Goal: Check status

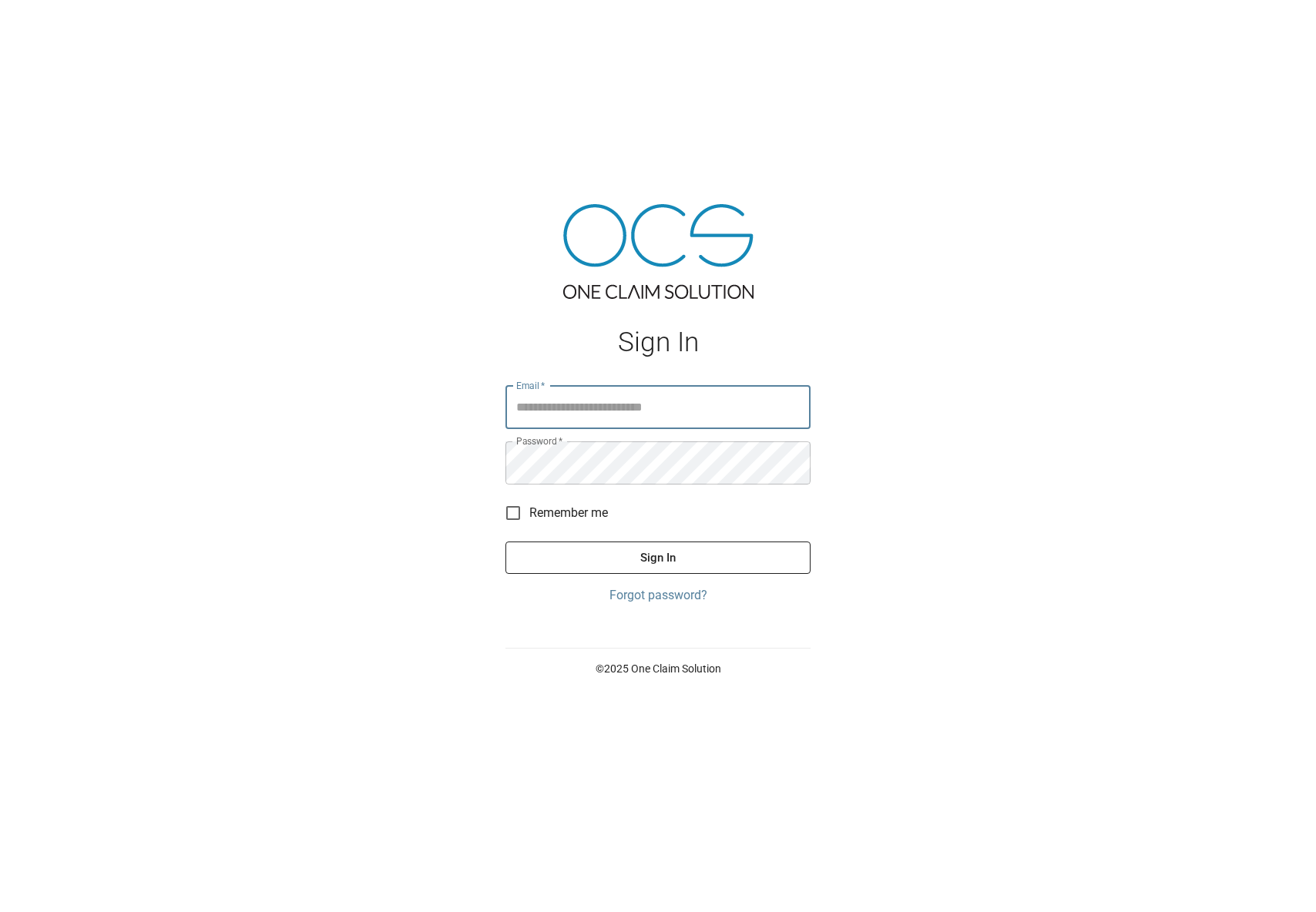
click at [562, 409] on input "Email   *" at bounding box center [658, 407] width 305 height 43
type input "**********"
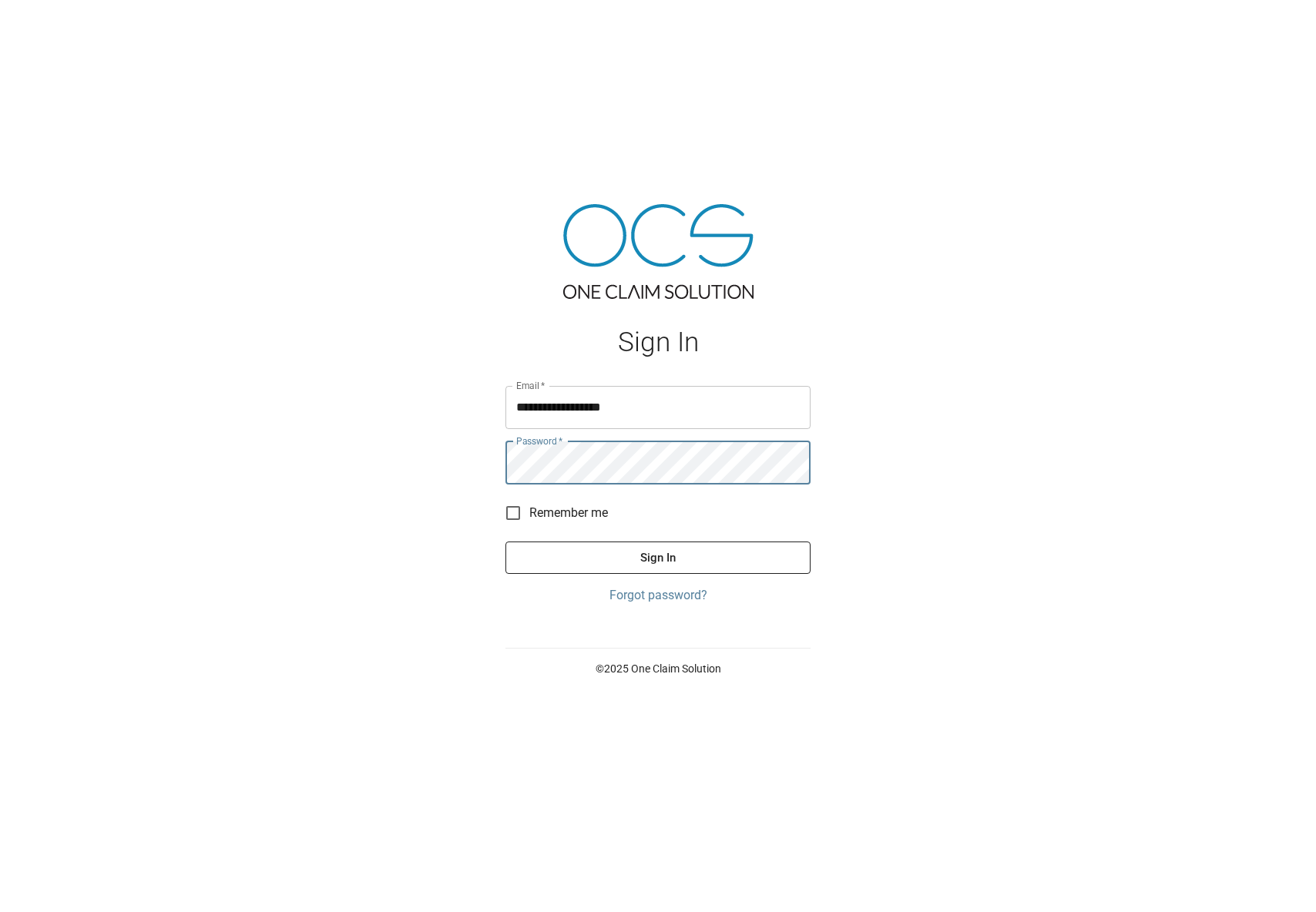
click at [505, 541] on button "Sign In" at bounding box center [658, 557] width 305 height 32
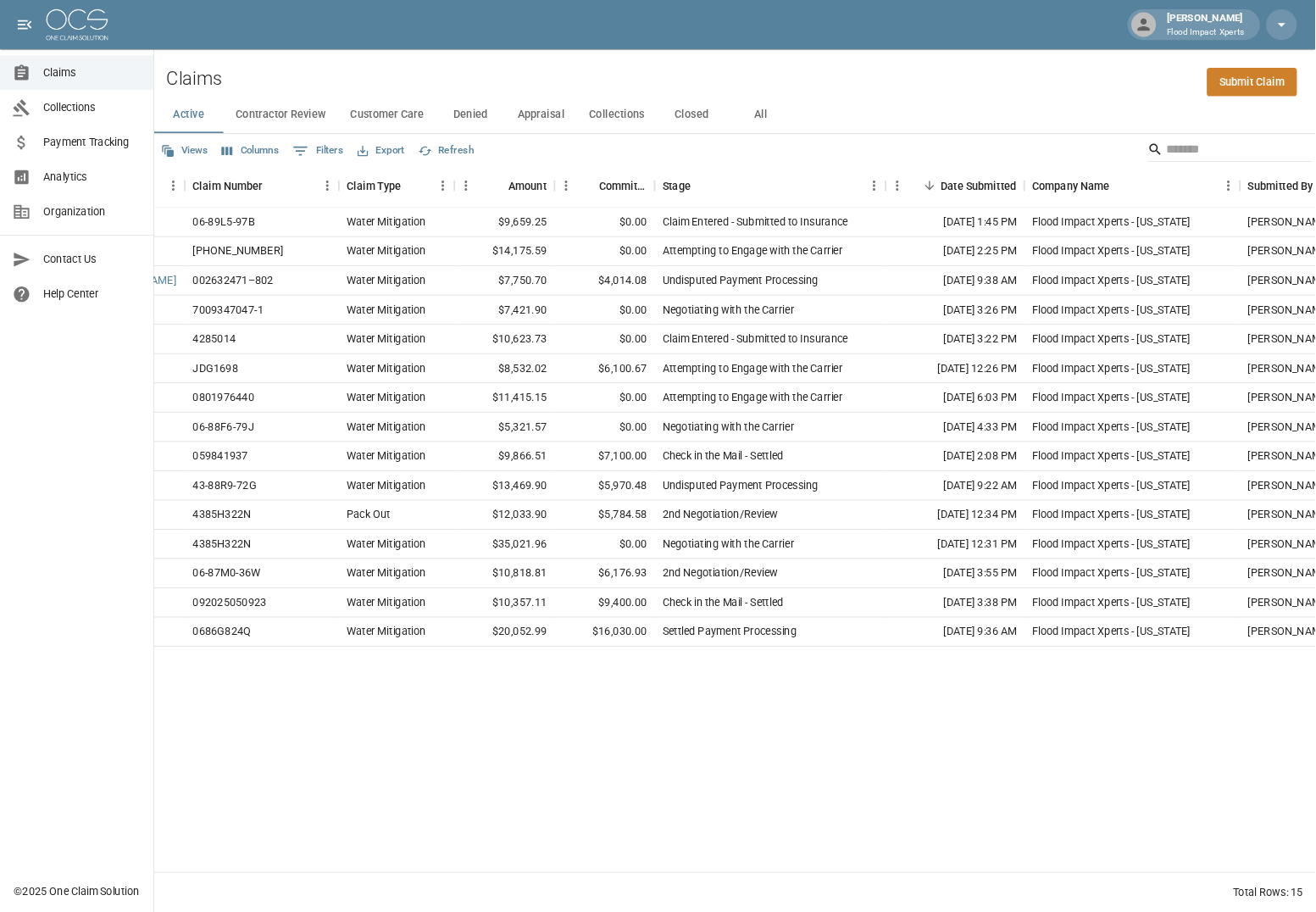
scroll to position [0, 180]
drag, startPoint x: 725, startPoint y: 244, endPoint x: 963, endPoint y: 251, distance: 238.1
click at [977, 245] on div "[PERSON_NAME] 06-89L5-97B Water Mitigation $9,659.25 $0.00 Claim Entered - Subm…" at bounding box center [781, 245] width 1585 height 33
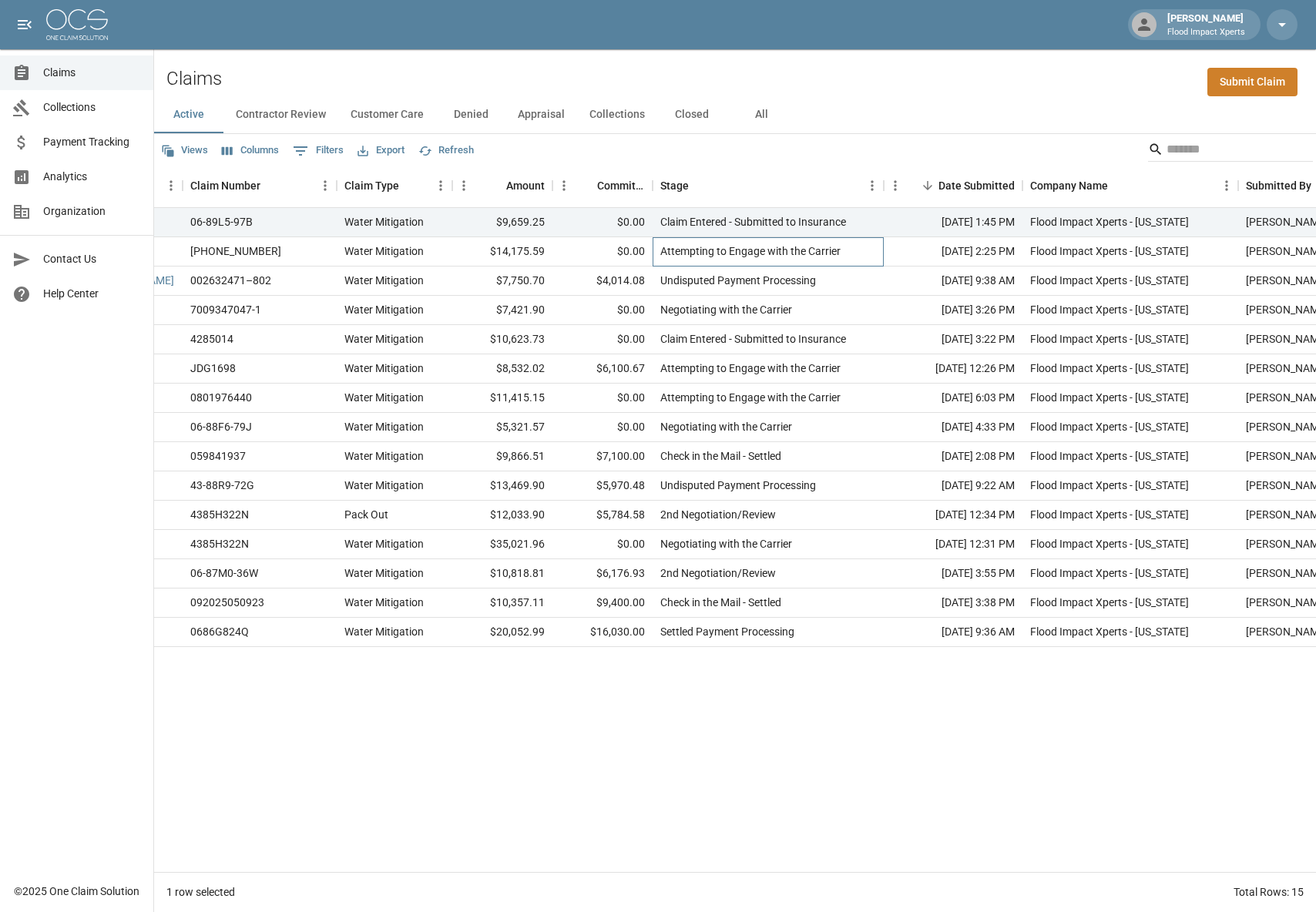
click at [655, 251] on div "Attempting to Engage with the Carrier" at bounding box center [768, 252] width 231 height 30
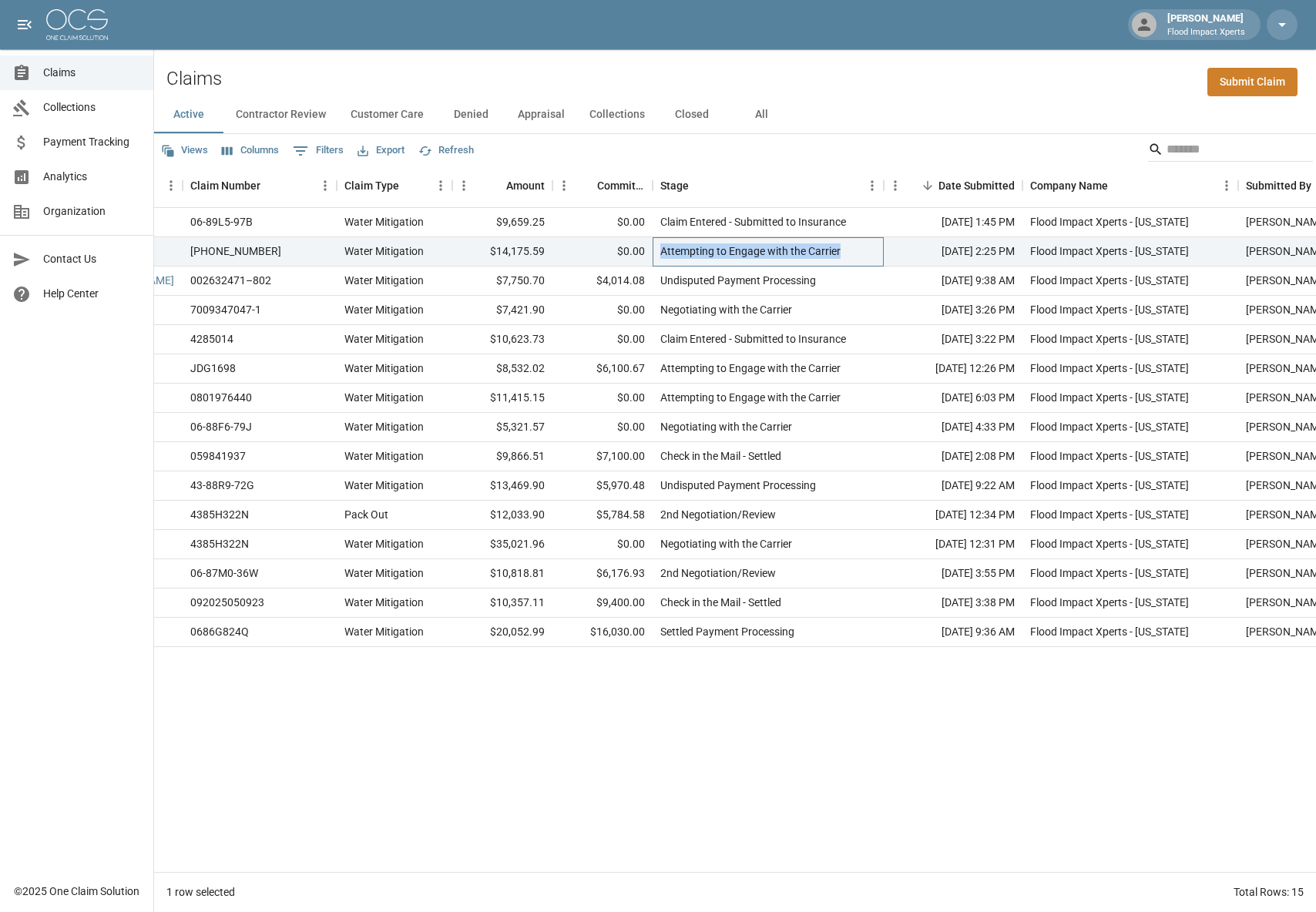
drag, startPoint x: 659, startPoint y: 250, endPoint x: 904, endPoint y: 250, distance: 245.0
click at [904, 250] on div "[PERSON_NAME] [PHONE_NUMBER] Water Mitigation $14,175.59 $0.00 Attempting to En…" at bounding box center [710, 252] width 1441 height 30
click at [855, 287] on div "Undisputed Payment Processing" at bounding box center [768, 282] width 231 height 30
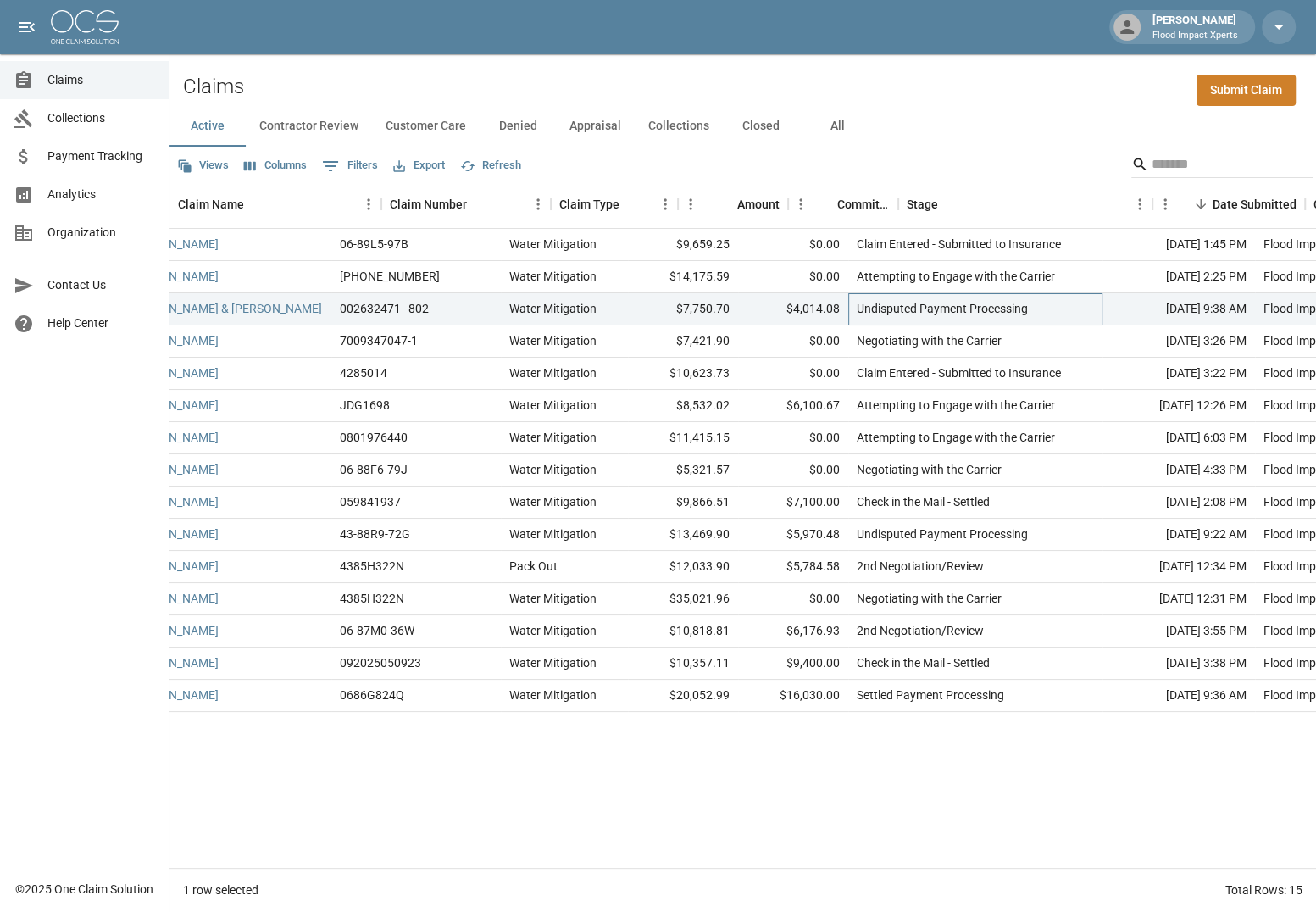
scroll to position [0, 0]
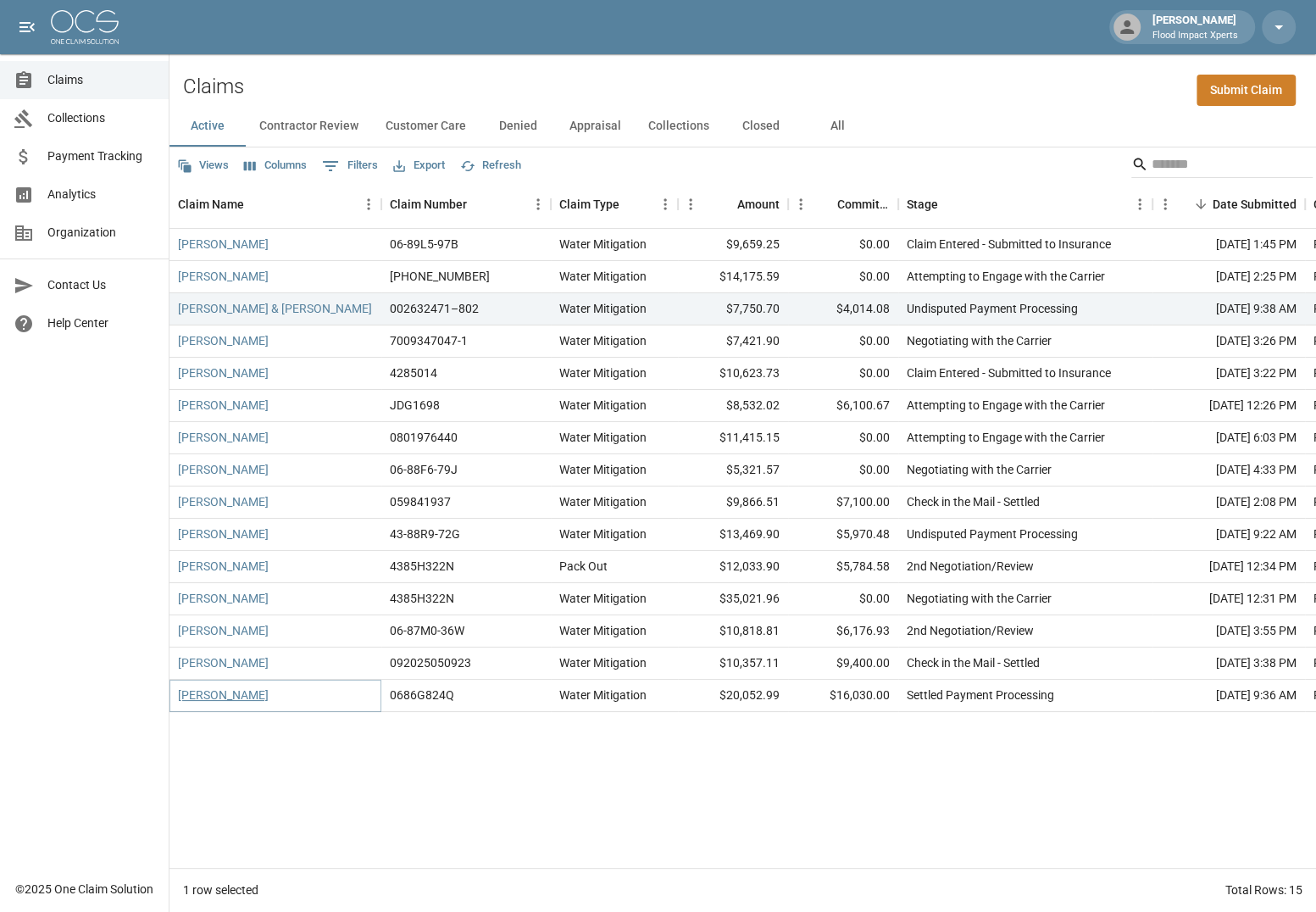
click at [234, 699] on link "[PERSON_NAME]" at bounding box center [223, 695] width 91 height 17
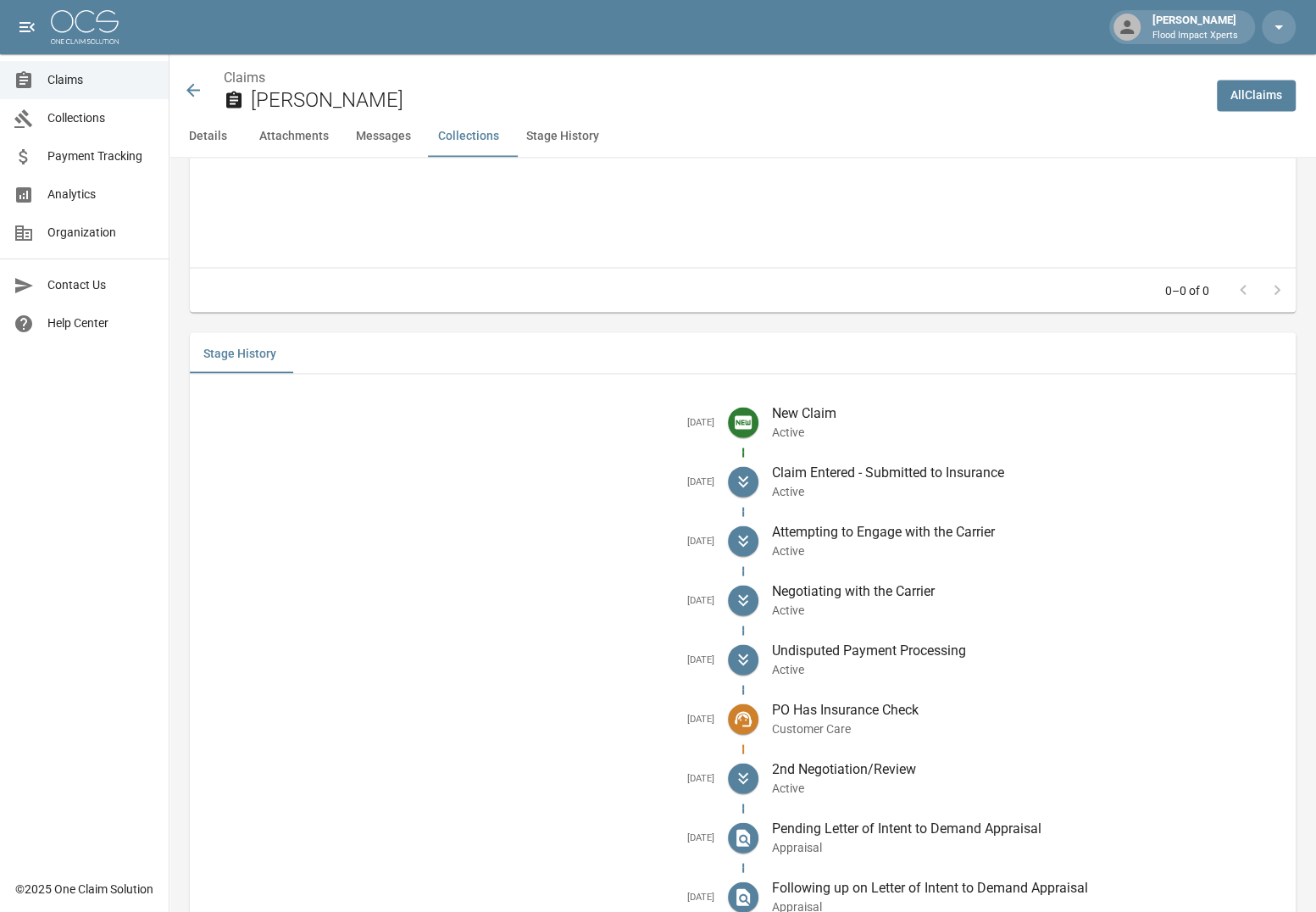
scroll to position [2357, 0]
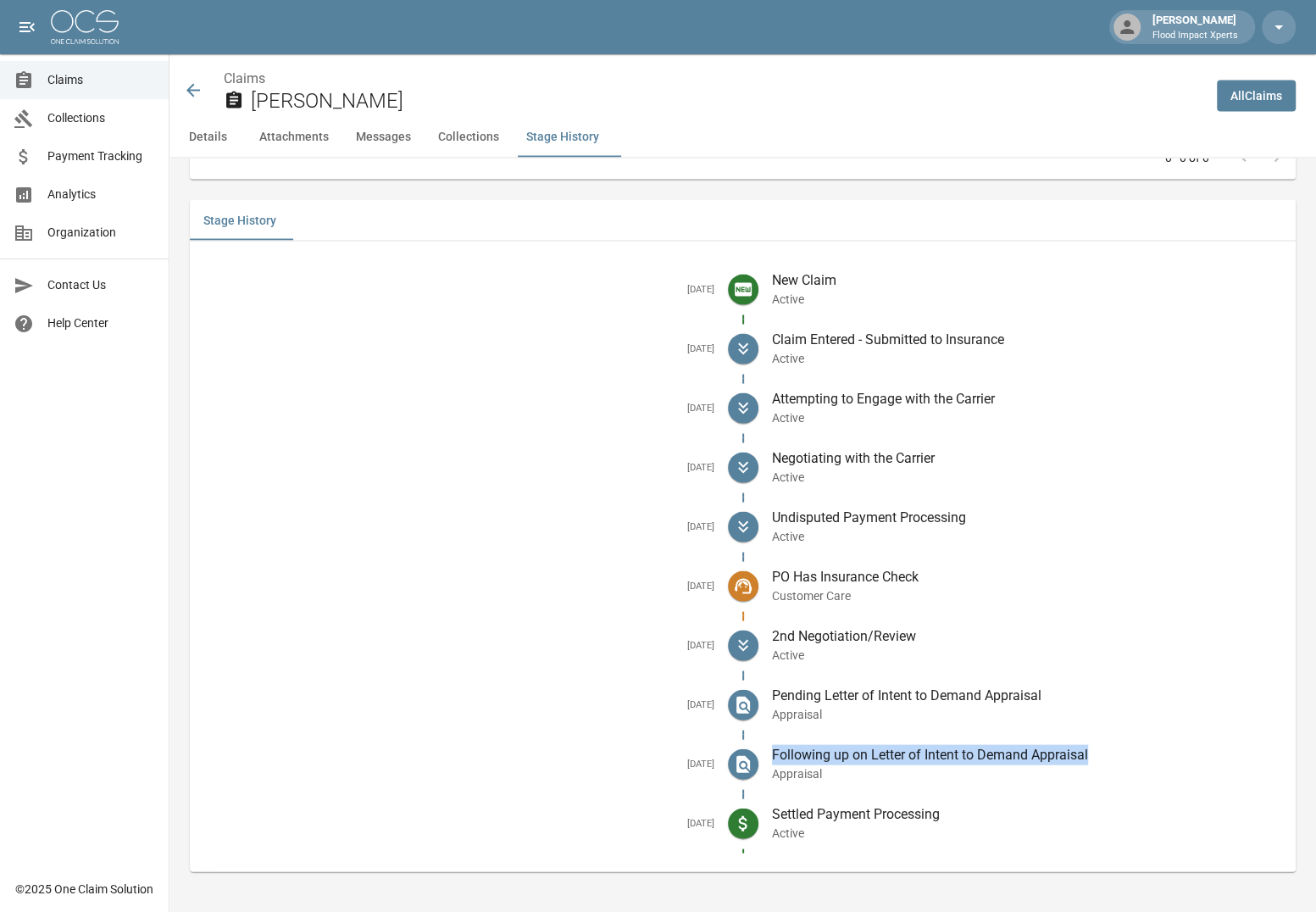
drag, startPoint x: 773, startPoint y: 752, endPoint x: 1050, endPoint y: 760, distance: 277.1
click at [1096, 755] on p "Following up on Letter of Intent to Demand Appraisal" at bounding box center [1028, 754] width 511 height 21
click at [772, 814] on p "Settled Payment Processing" at bounding box center [1028, 813] width 511 height 21
click at [191, 86] on icon at bounding box center [193, 90] width 14 height 14
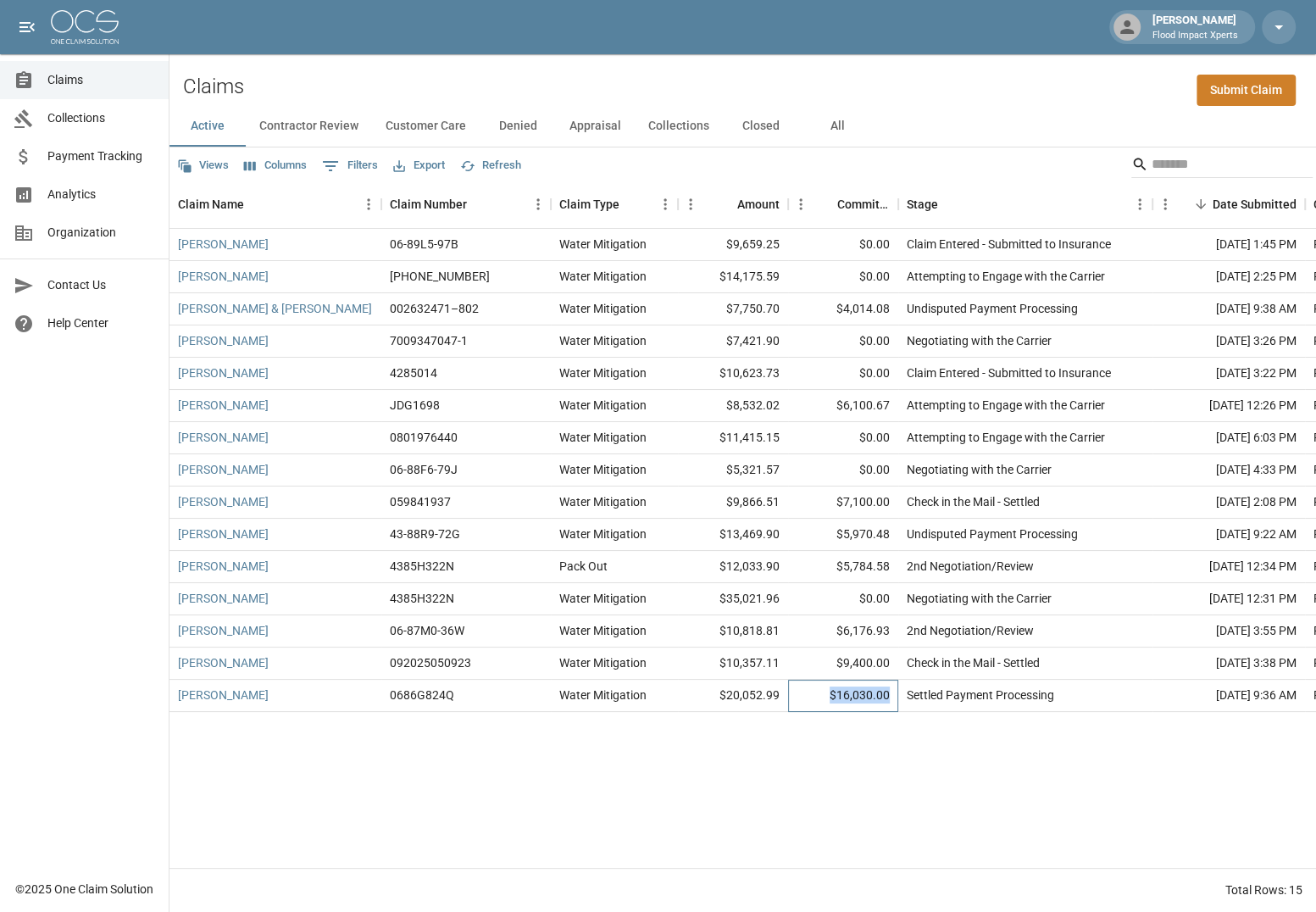
drag, startPoint x: 890, startPoint y: 696, endPoint x: 824, endPoint y: 698, distance: 66.0
click at [824, 698] on div "$16,030.00" at bounding box center [843, 696] width 110 height 33
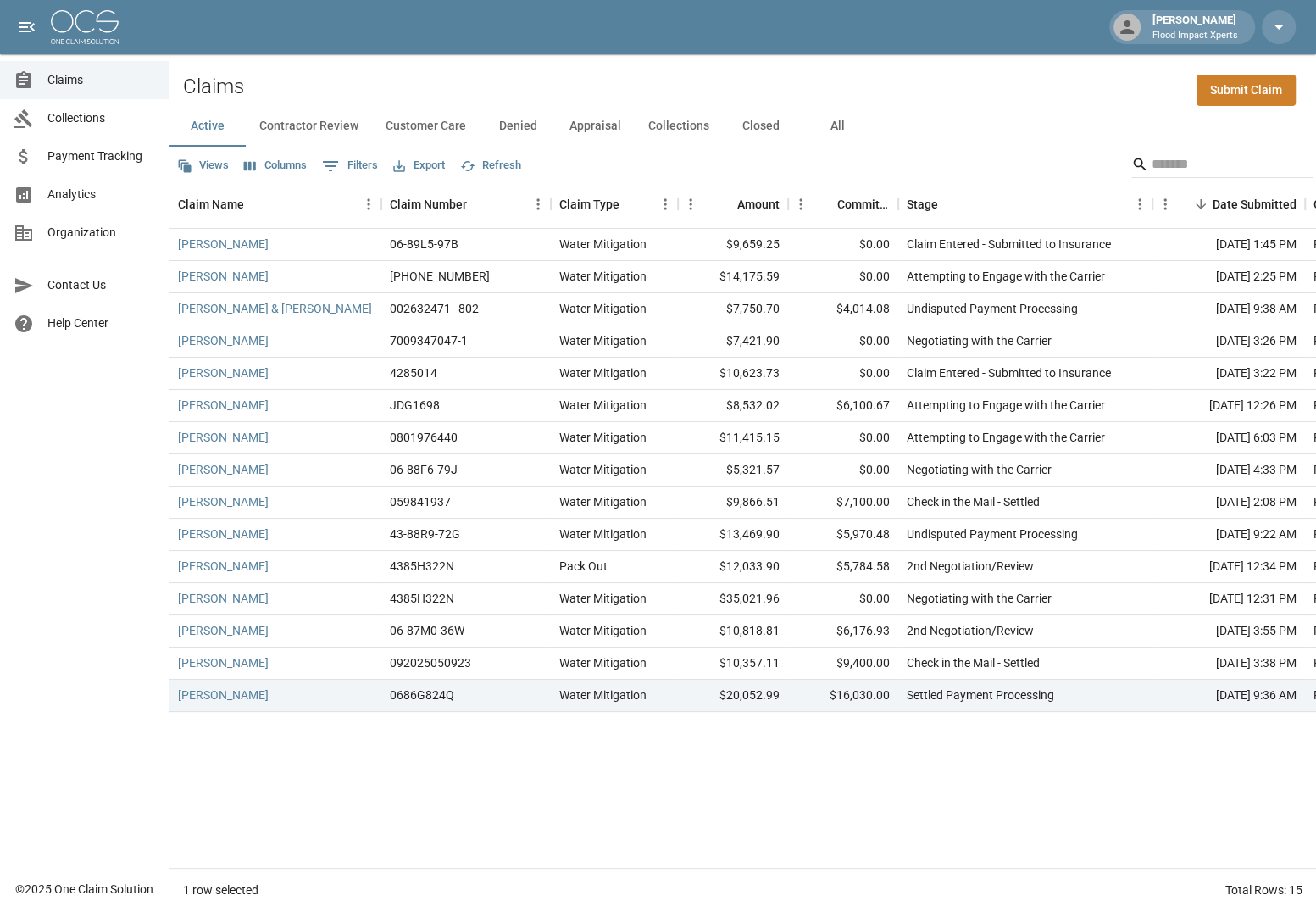
click at [301, 720] on div "[PERSON_NAME] 06-89L5-97B Water Mitigation $9,659.25 $0.00 Claim Entered - Subm…" at bounding box center [962, 548] width 1585 height 639
click at [205, 503] on link "[PERSON_NAME]" at bounding box center [223, 502] width 91 height 17
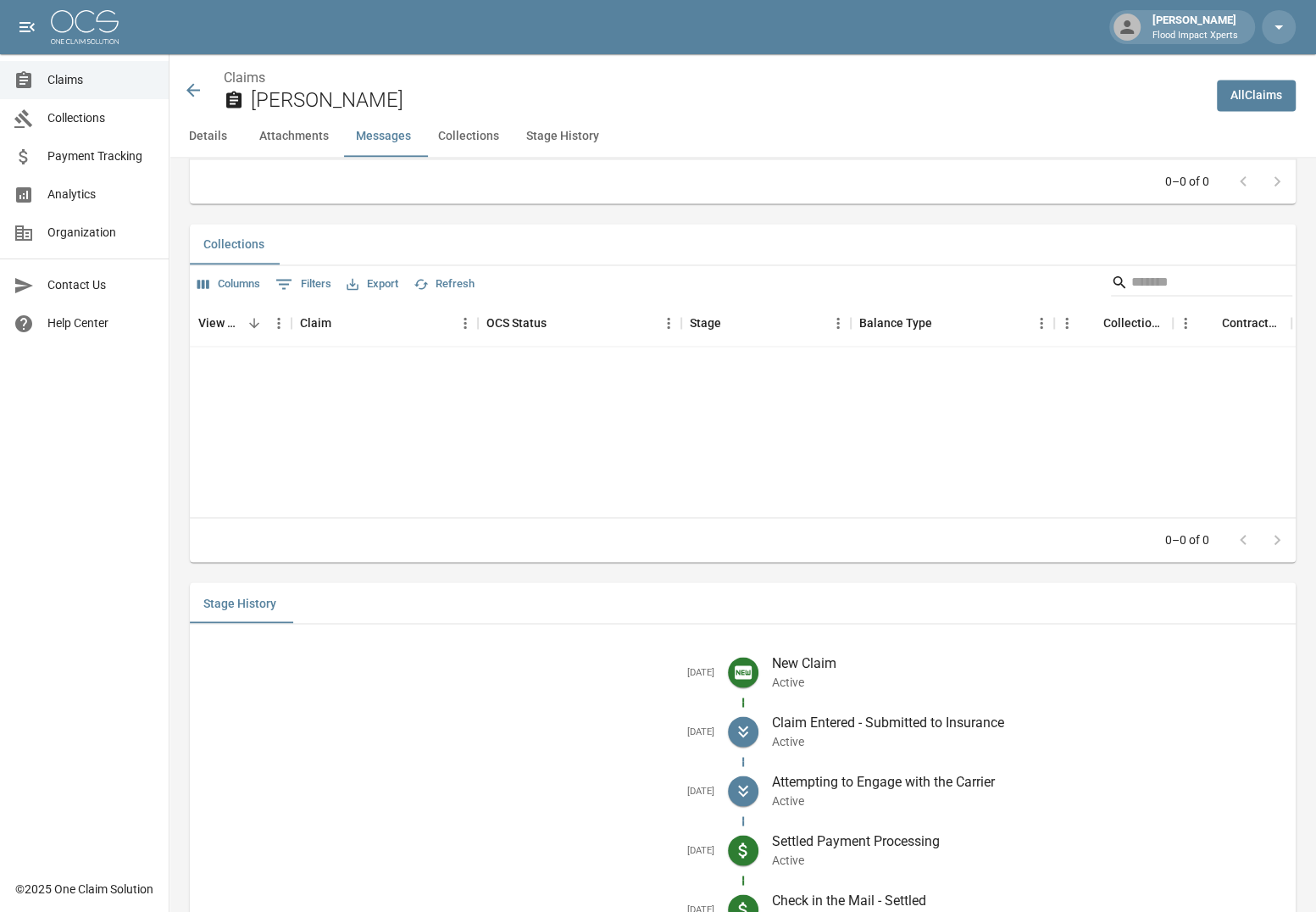
scroll to position [1908, 0]
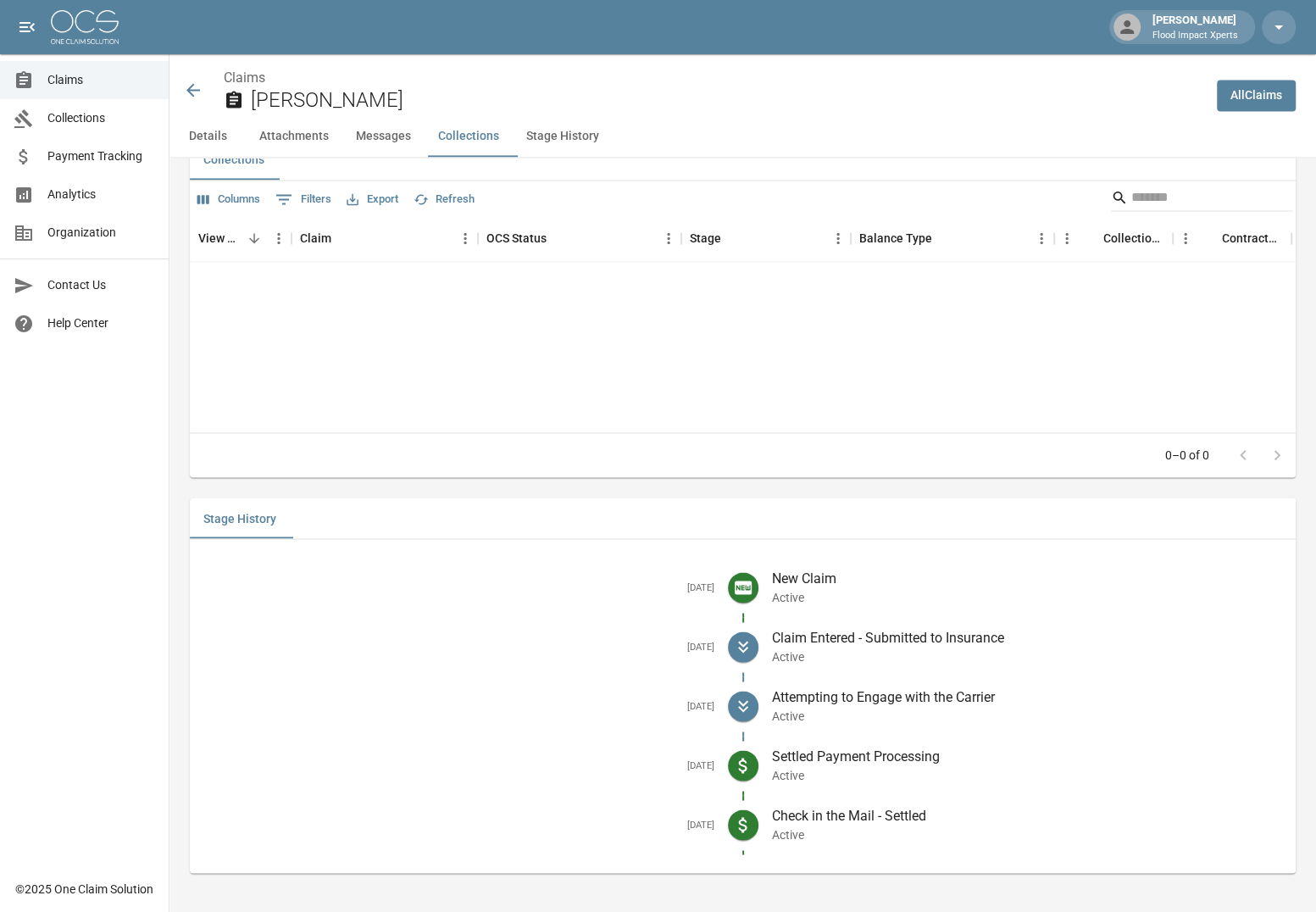
click at [190, 86] on icon at bounding box center [193, 90] width 21 height 21
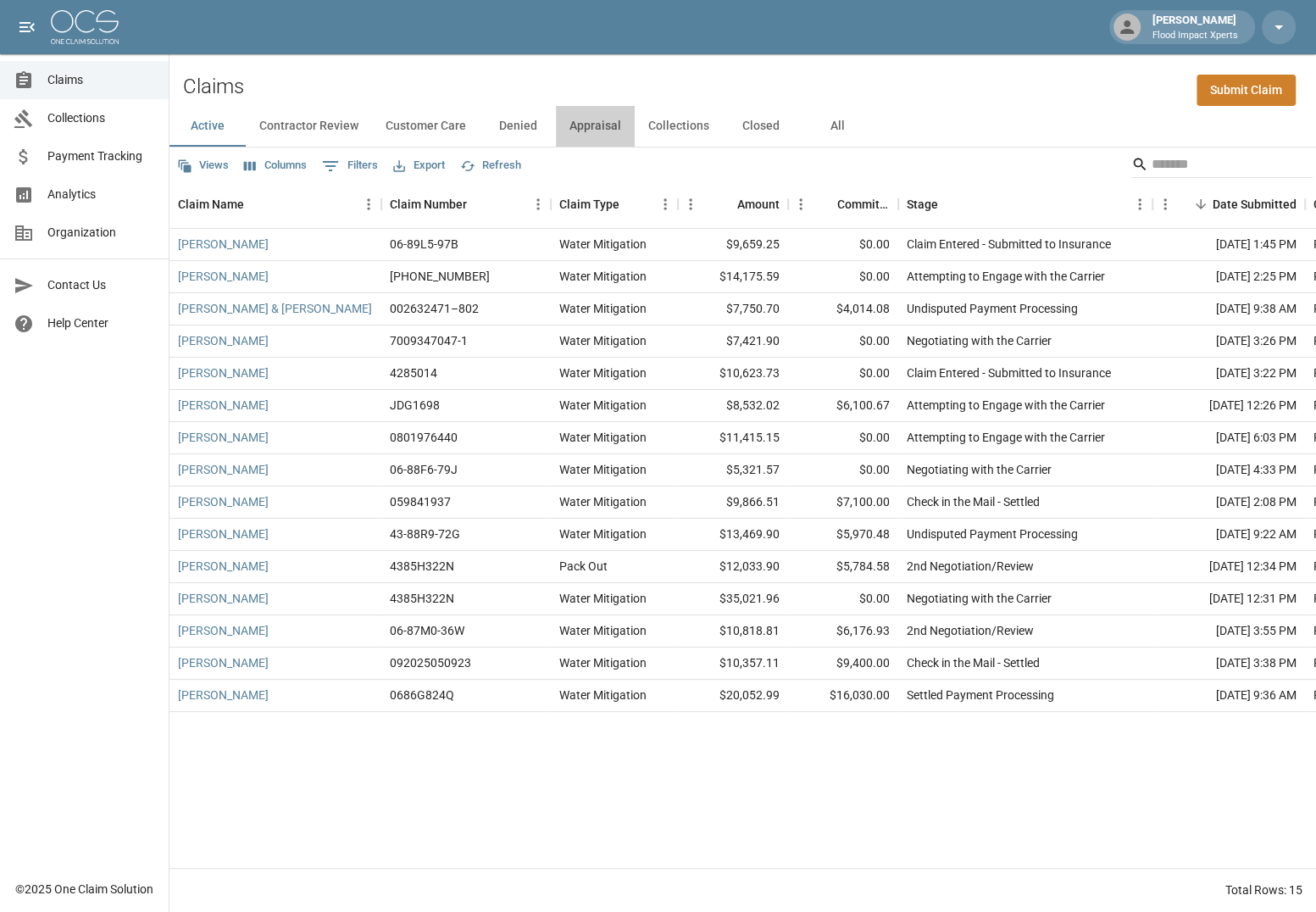
click at [588, 127] on button "Appraisal" at bounding box center [595, 125] width 79 height 40
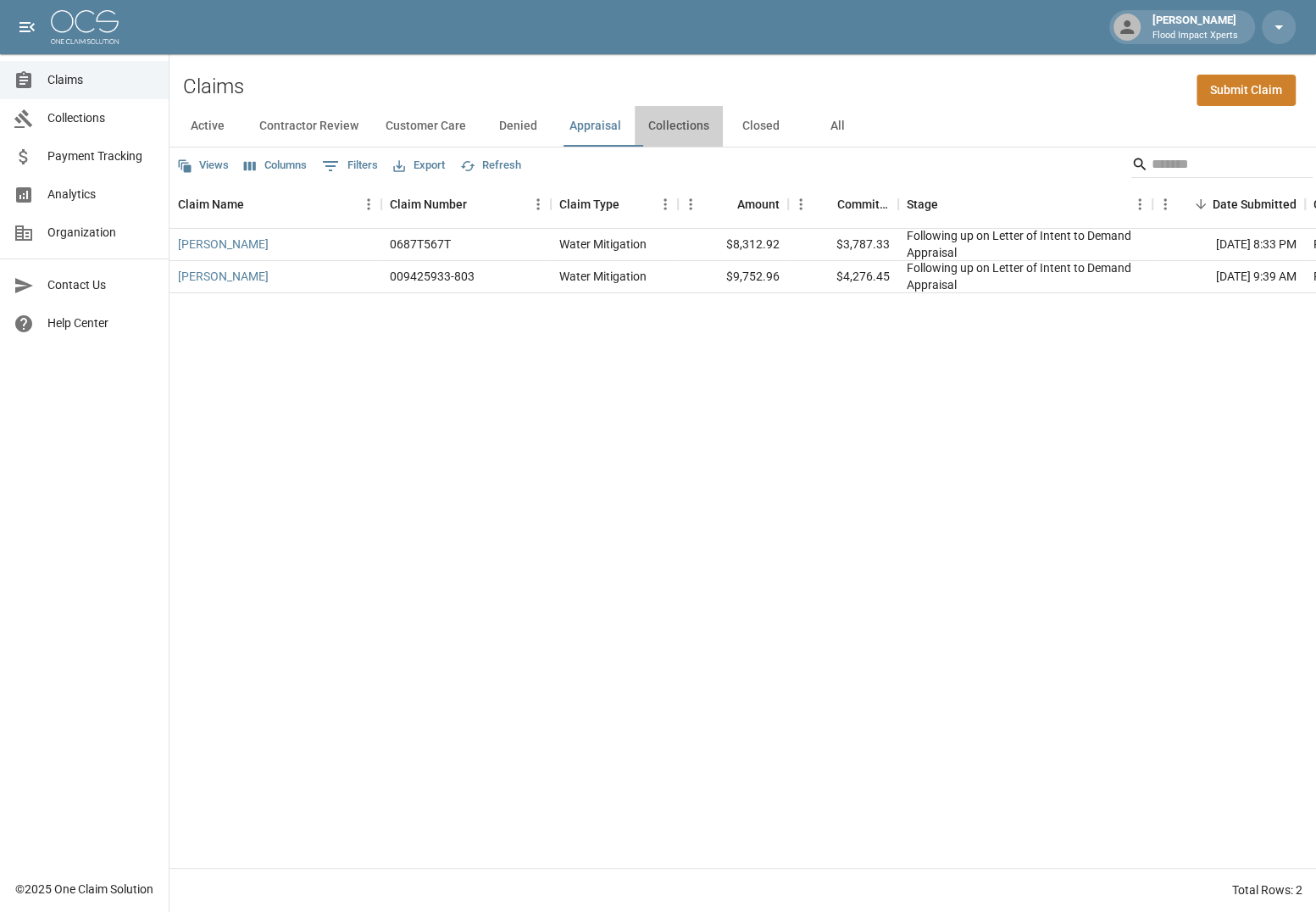
click at [684, 124] on button "Collections" at bounding box center [679, 125] width 88 height 40
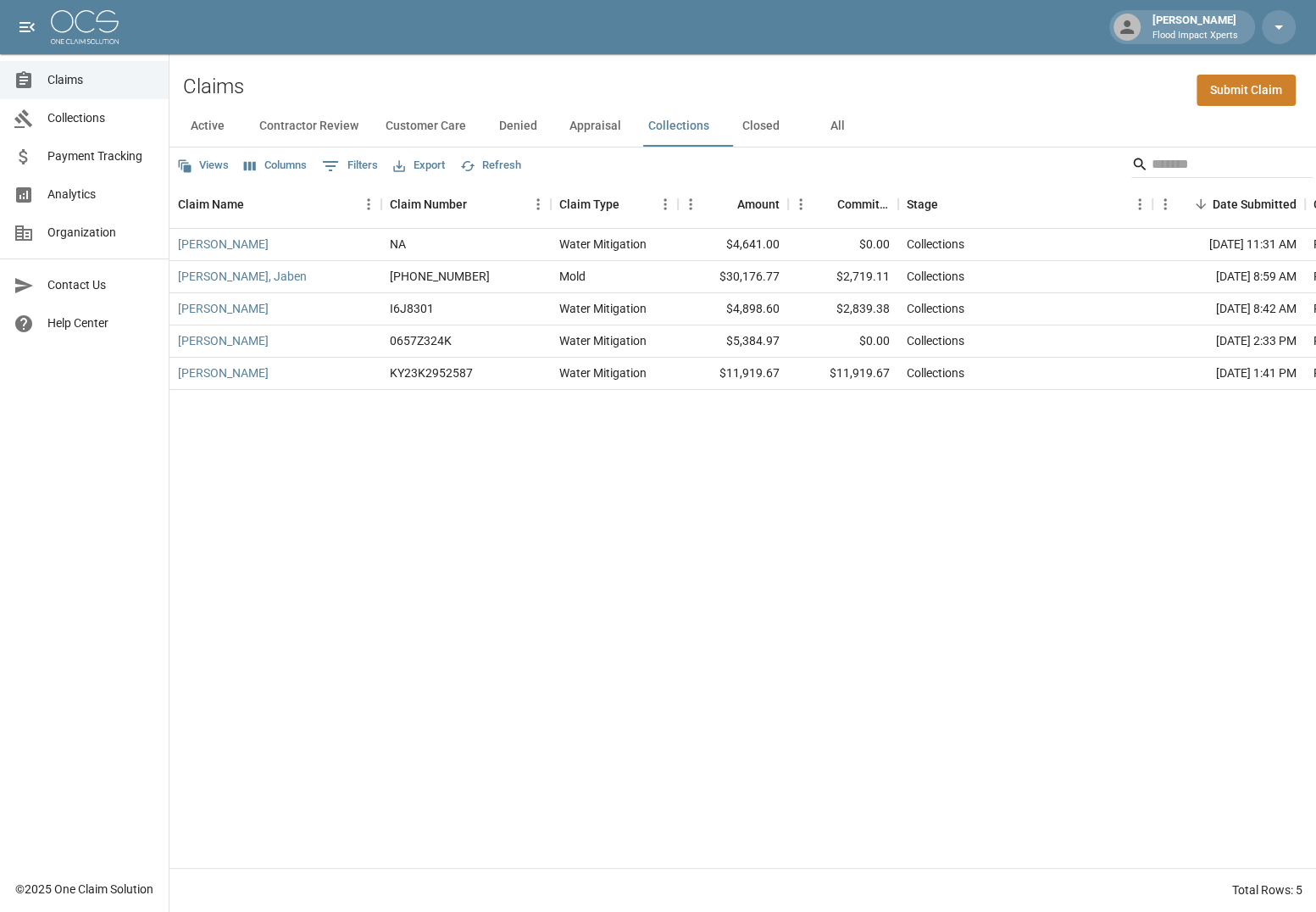
click at [609, 127] on button "Appraisal" at bounding box center [595, 125] width 79 height 40
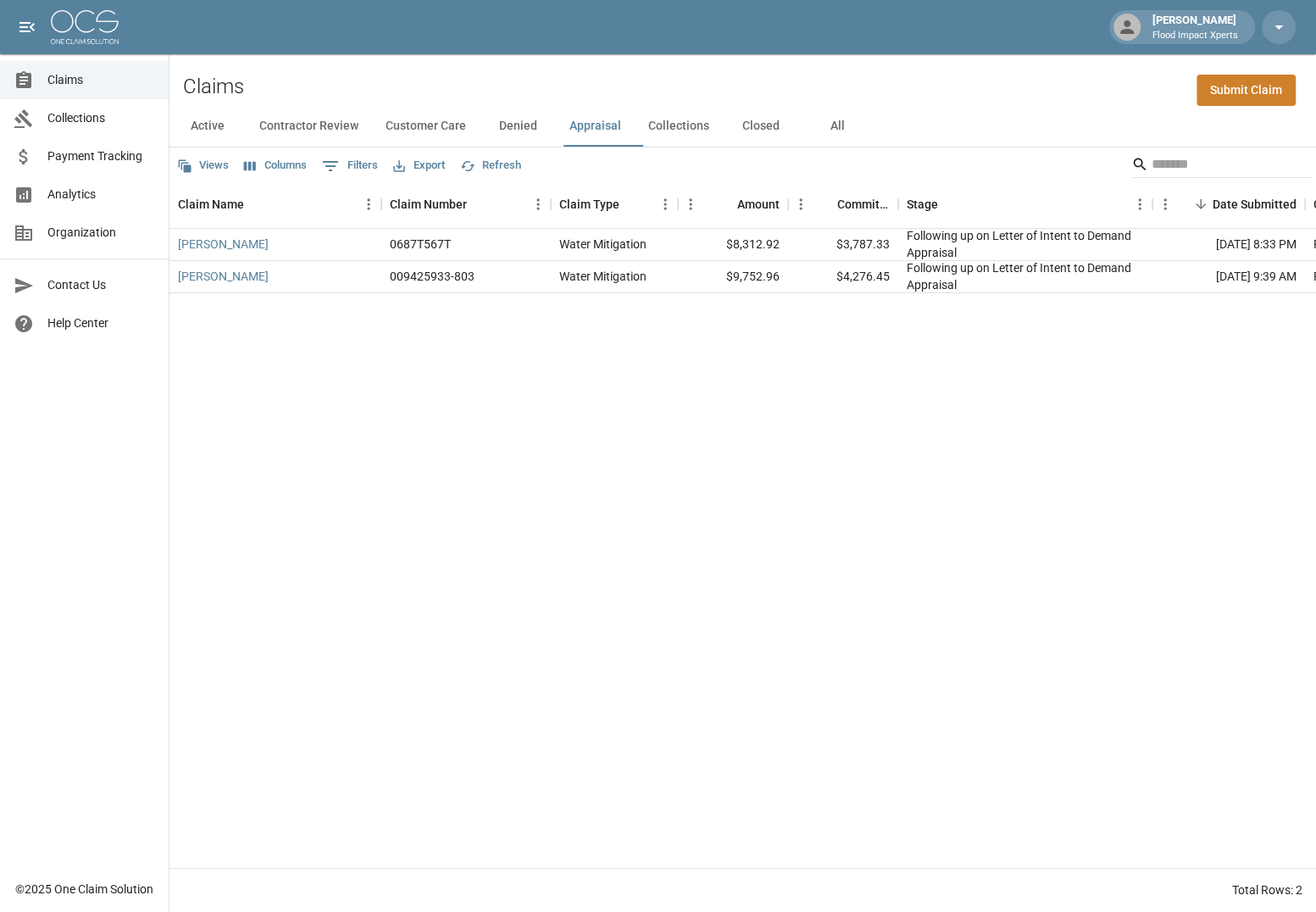
click at [670, 127] on button "Collections" at bounding box center [679, 125] width 88 height 40
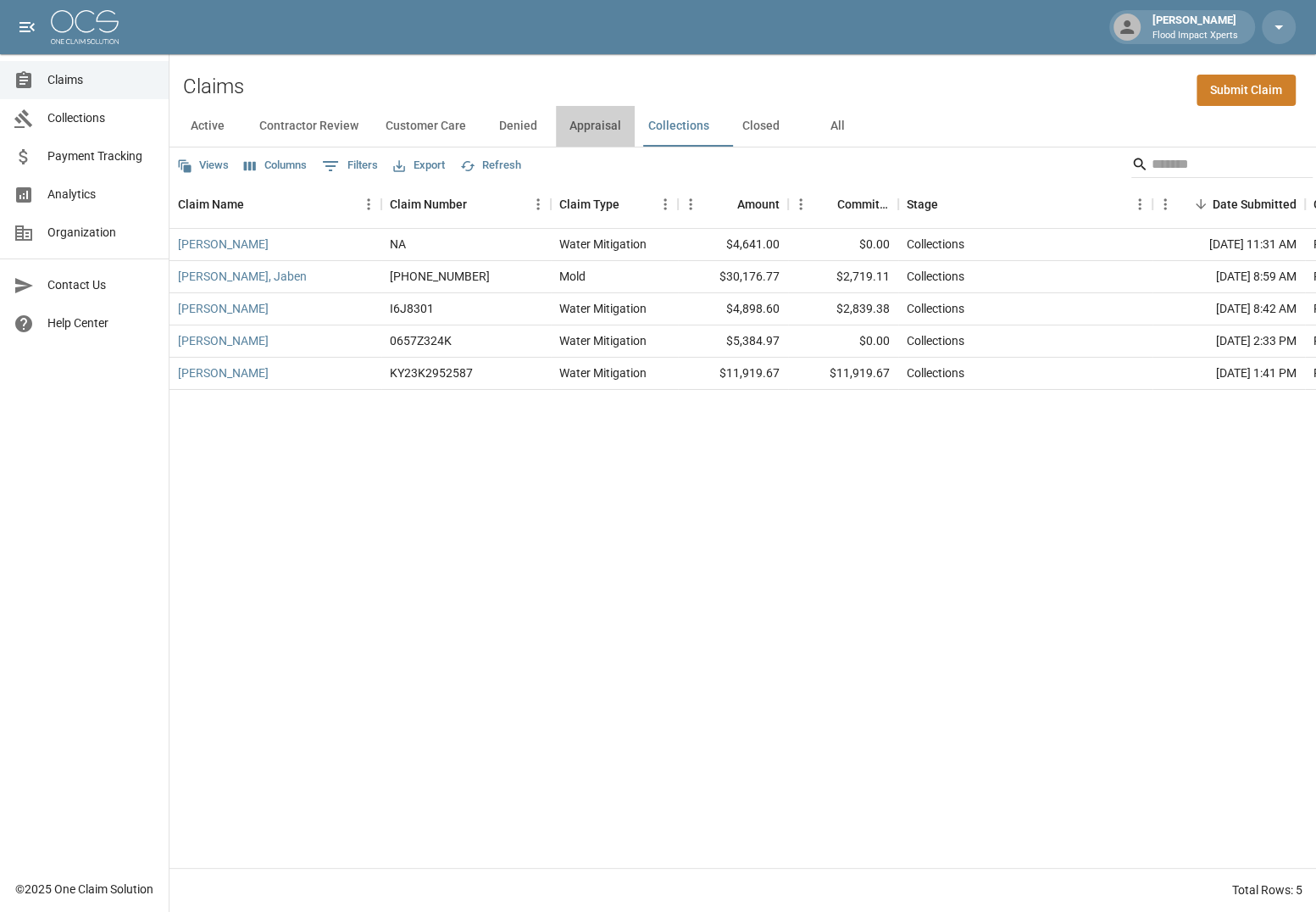
click at [598, 126] on button "Appraisal" at bounding box center [595, 125] width 79 height 40
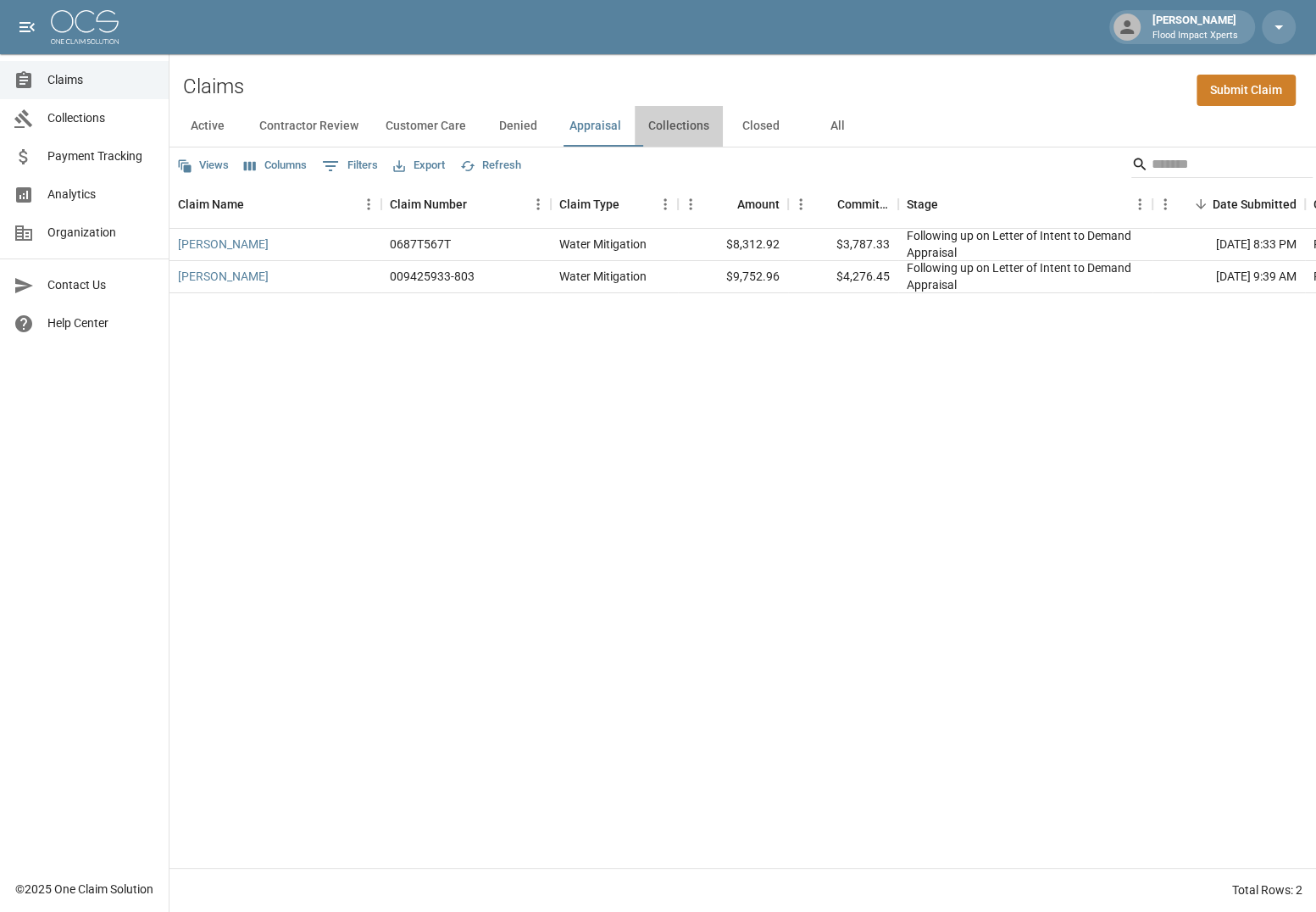
click at [672, 125] on button "Collections" at bounding box center [679, 125] width 88 height 40
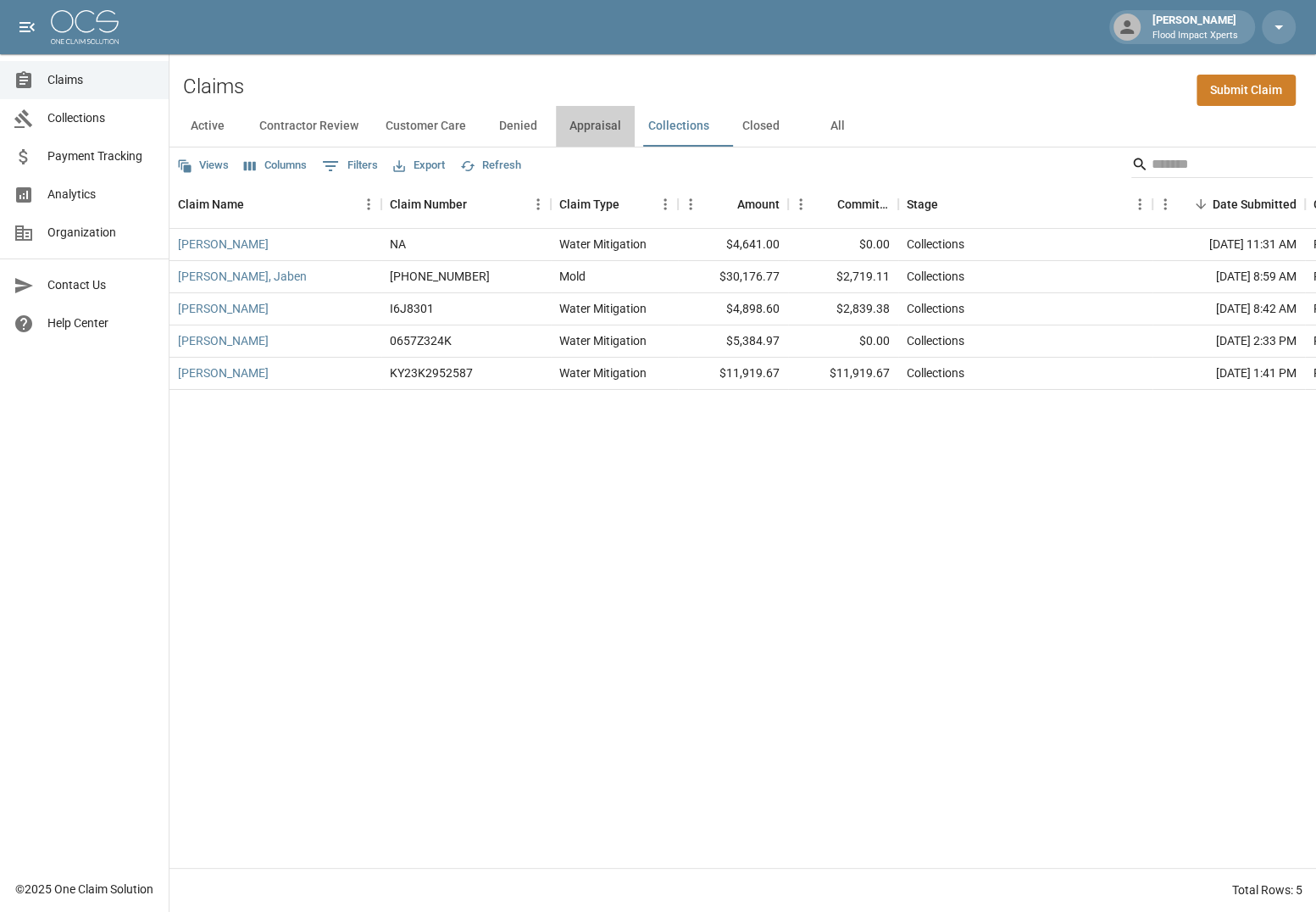
click at [604, 125] on button "Appraisal" at bounding box center [595, 125] width 79 height 40
